Goal: Information Seeking & Learning: Check status

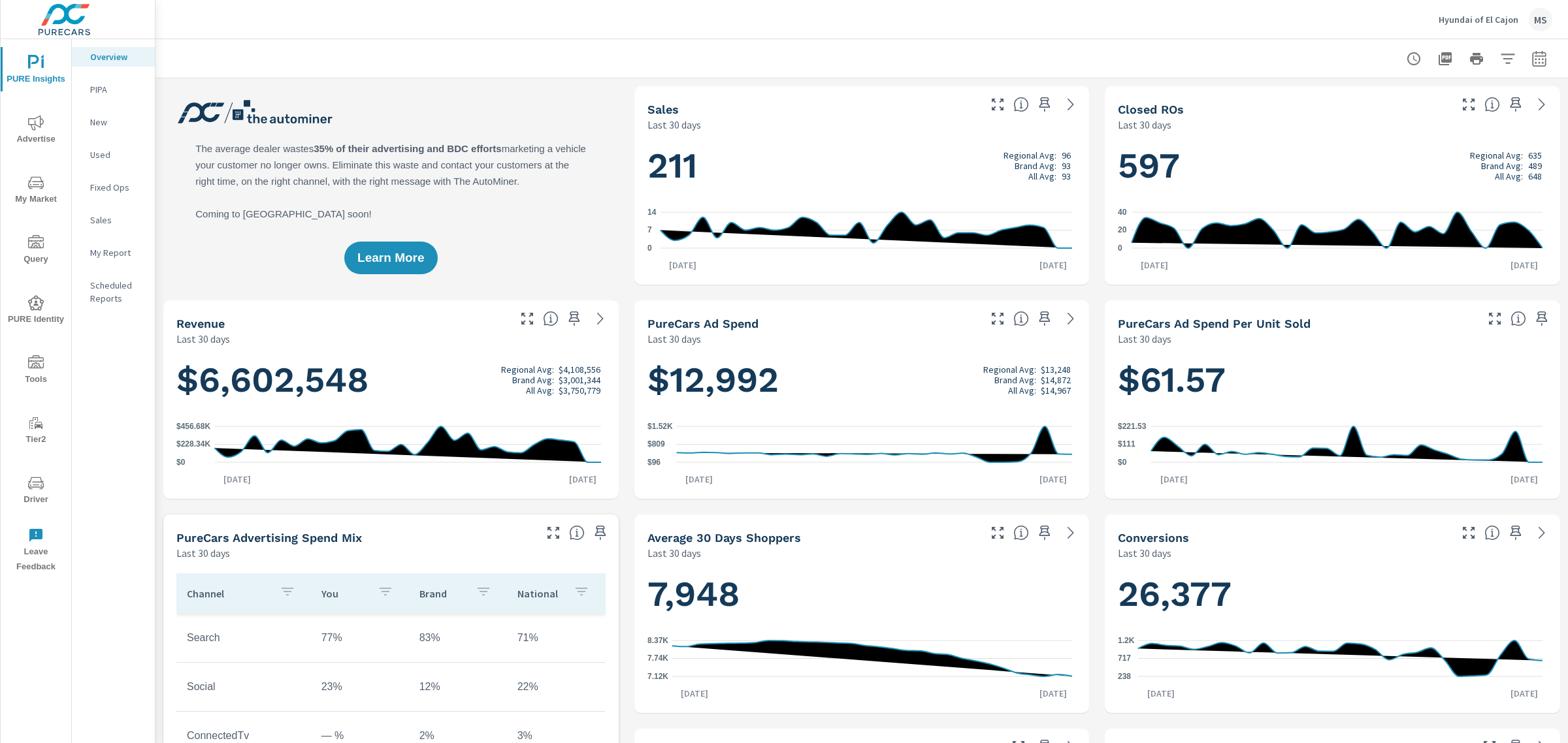
click at [40, 189] on icon "nav menu" at bounding box center [36, 183] width 15 height 15
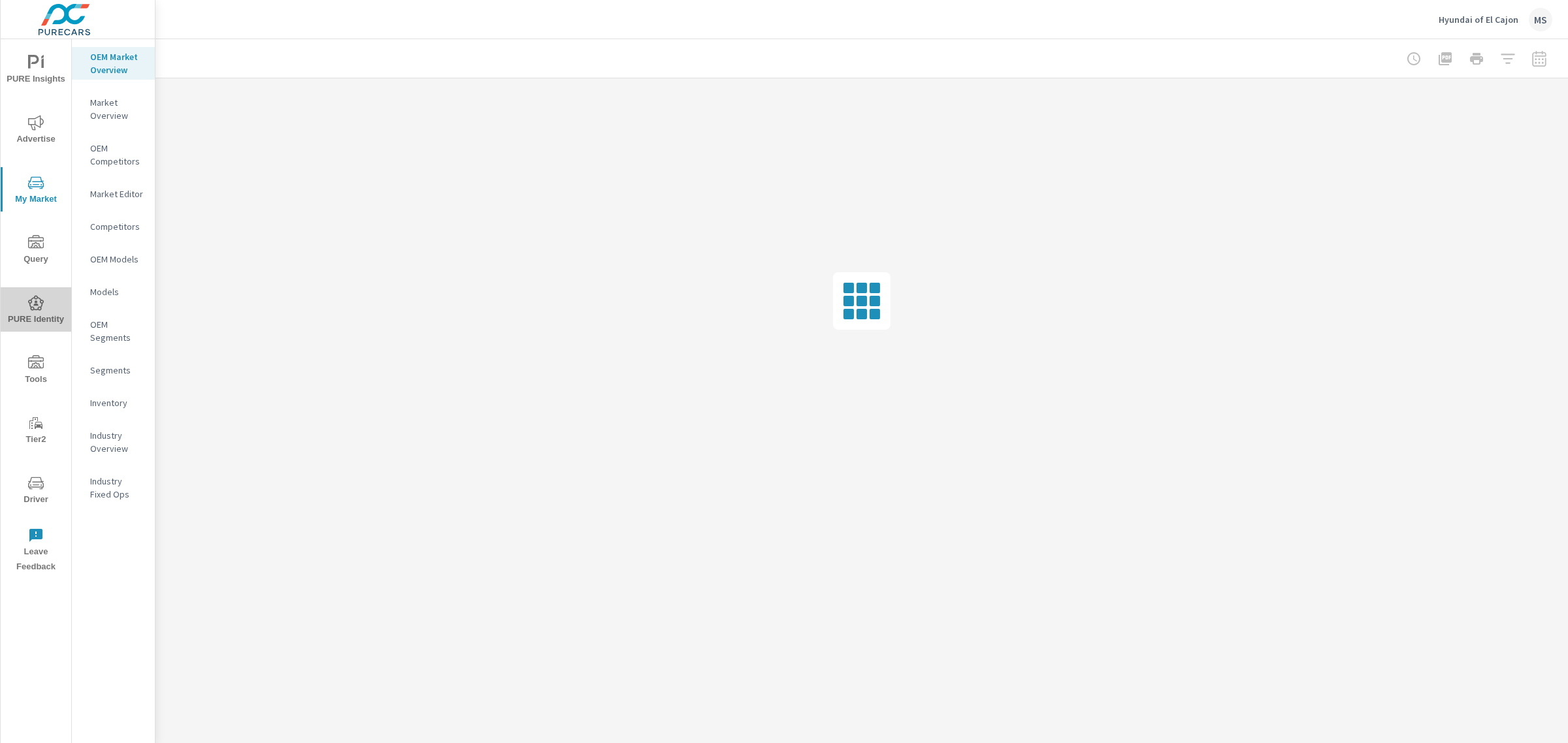
click at [39, 304] on icon "nav menu" at bounding box center [36, 303] width 15 height 15
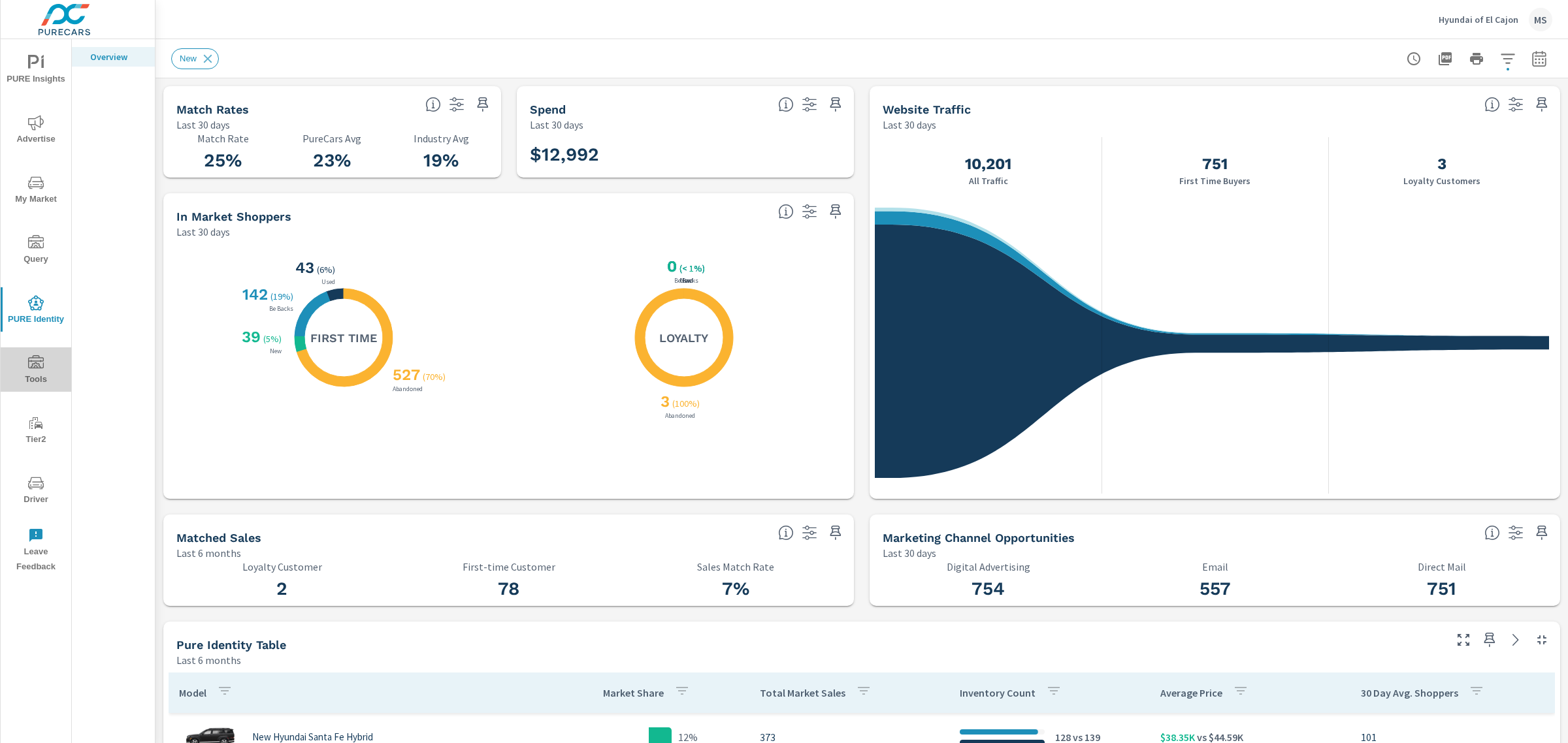
click at [33, 357] on icon "nav menu" at bounding box center [36, 361] width 15 height 13
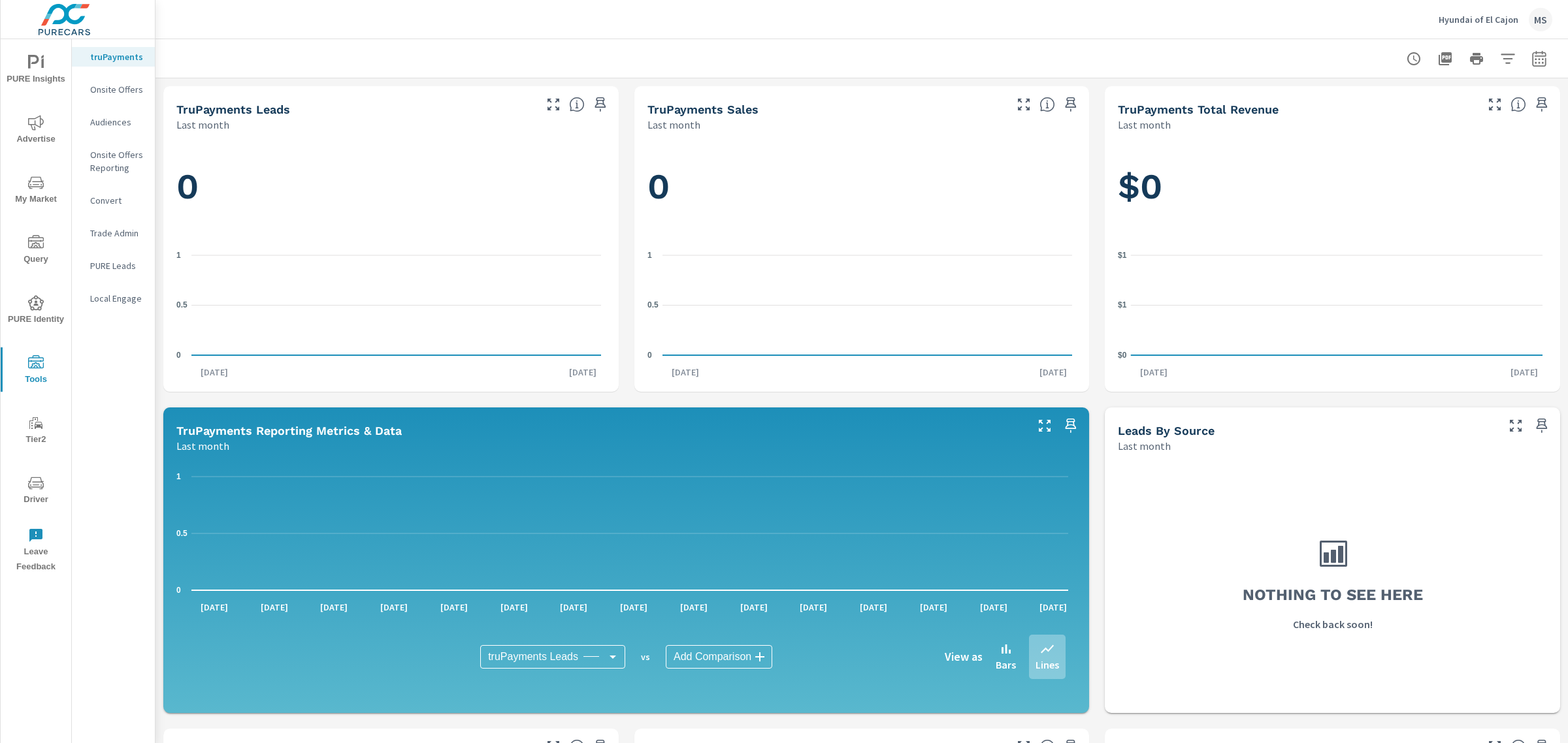
click at [99, 124] on p "Audiences" at bounding box center [117, 122] width 54 height 13
